Goal: Communication & Community: Answer question/provide support

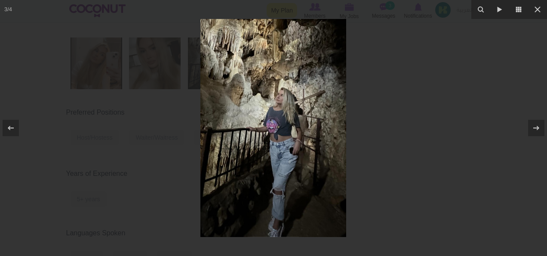
scroll to position [223, 0]
click at [536, 8] on icon at bounding box center [538, 9] width 6 height 6
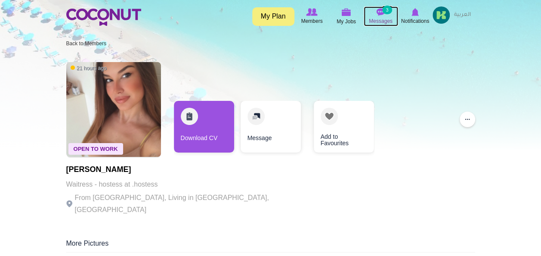
click at [378, 11] on img at bounding box center [381, 12] width 9 height 8
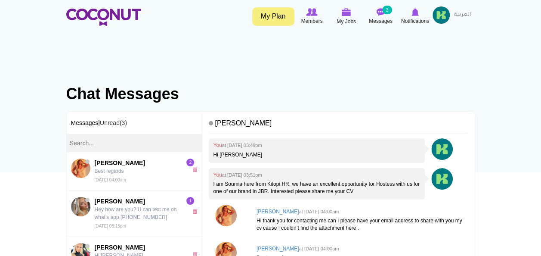
scroll to position [6, 0]
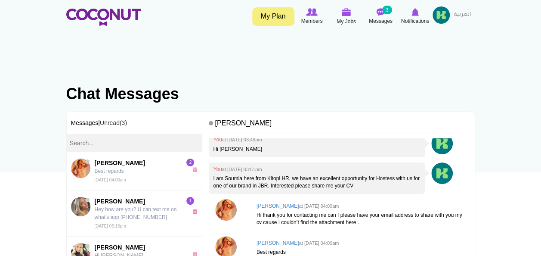
click at [24, 195] on body "Toggle navigation My Plan Members My Jobs Post a Job Messages 3 Notifications M…" at bounding box center [270, 228] width 541 height 456
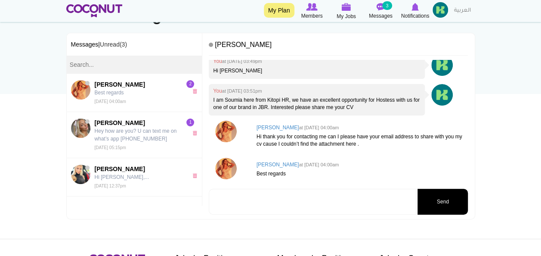
scroll to position [83, 0]
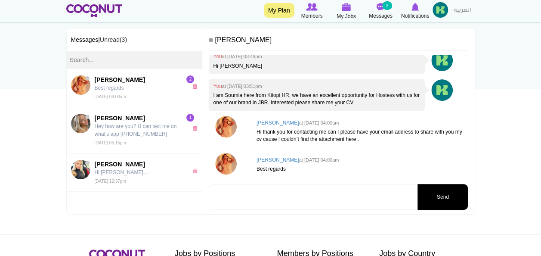
click at [375, 201] on textarea at bounding box center [312, 197] width 207 height 26
drag, startPoint x: 375, startPoint y: 201, endPoint x: 311, endPoint y: 206, distance: 64.7
click at [311, 206] on textarea "soumia.abraham@kitopi.com" at bounding box center [312, 197] width 207 height 26
type textarea "soumia.abraham@kitopi.com"
click at [454, 196] on button "Send" at bounding box center [442, 197] width 50 height 26
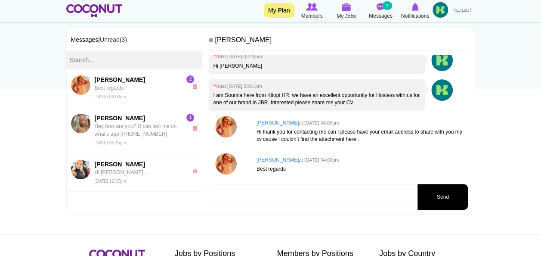
scroll to position [37, 0]
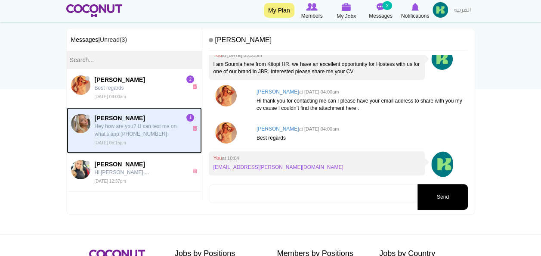
click at [134, 130] on p "Hey how are you? U can text me on what’s app [PHONE_NUMBER]" at bounding box center [139, 129] width 89 height 15
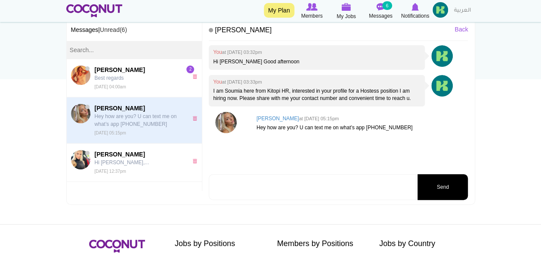
scroll to position [93, 0]
click at [317, 182] on textarea at bounding box center [312, 186] width 207 height 26
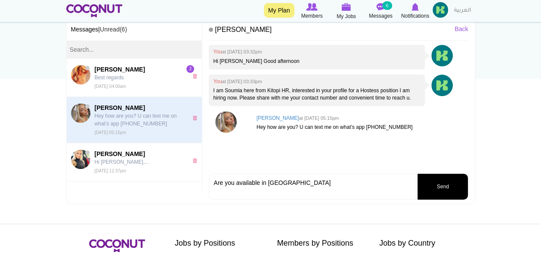
type textarea "Are you available in [GEOGRAPHIC_DATA]"
click at [440, 187] on button "Send" at bounding box center [442, 186] width 50 height 26
